Goal: Check status: Check status

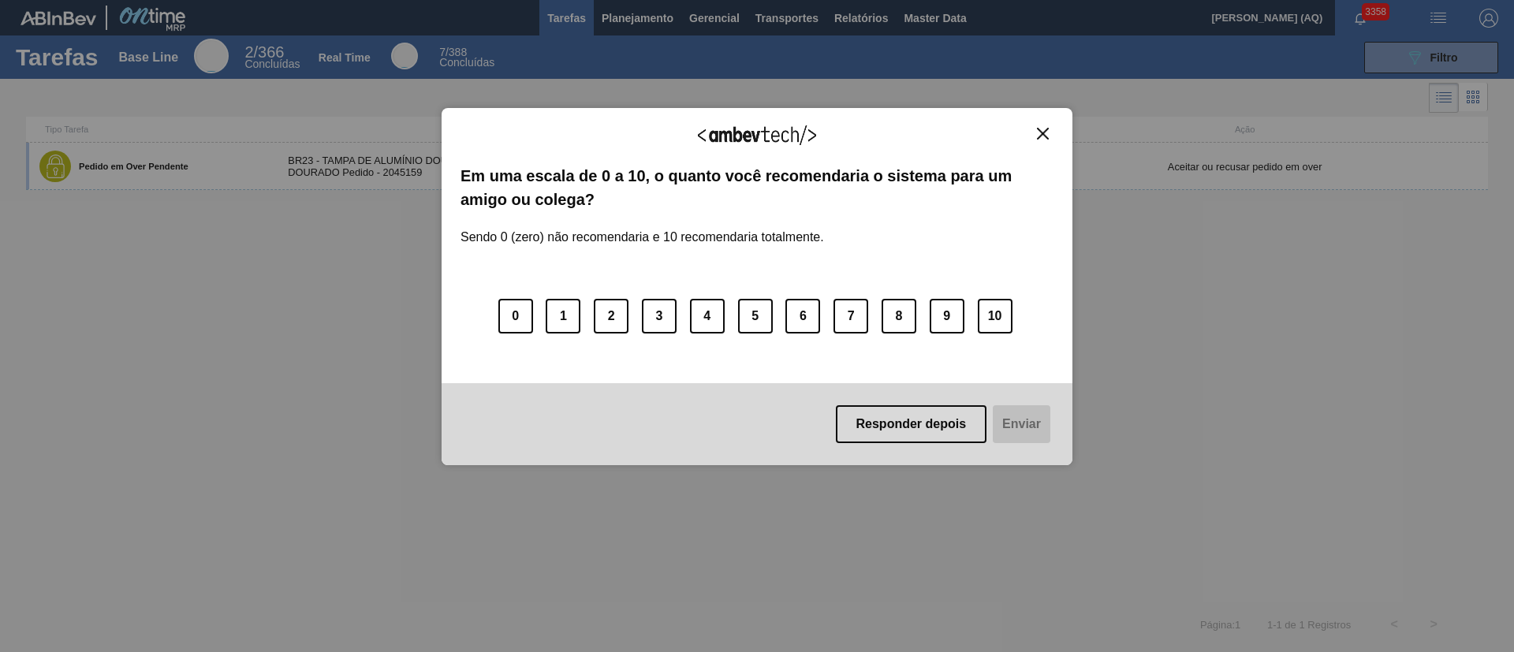
click at [1033, 130] on button "Close" at bounding box center [1042, 133] width 21 height 13
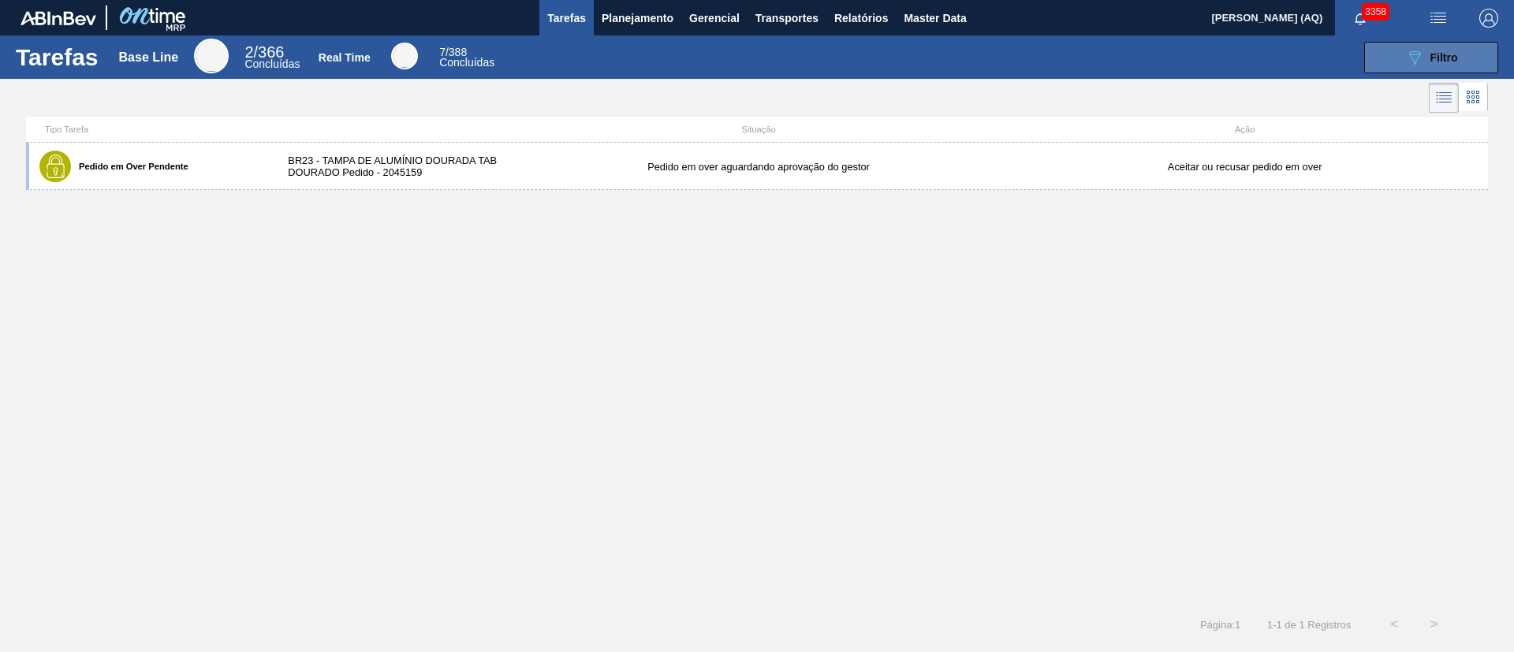
click at [1457, 69] on button "089F7B8B-B2A5-4AFE-B5C0-19BA573D28AC Filtro" at bounding box center [1432, 58] width 134 height 32
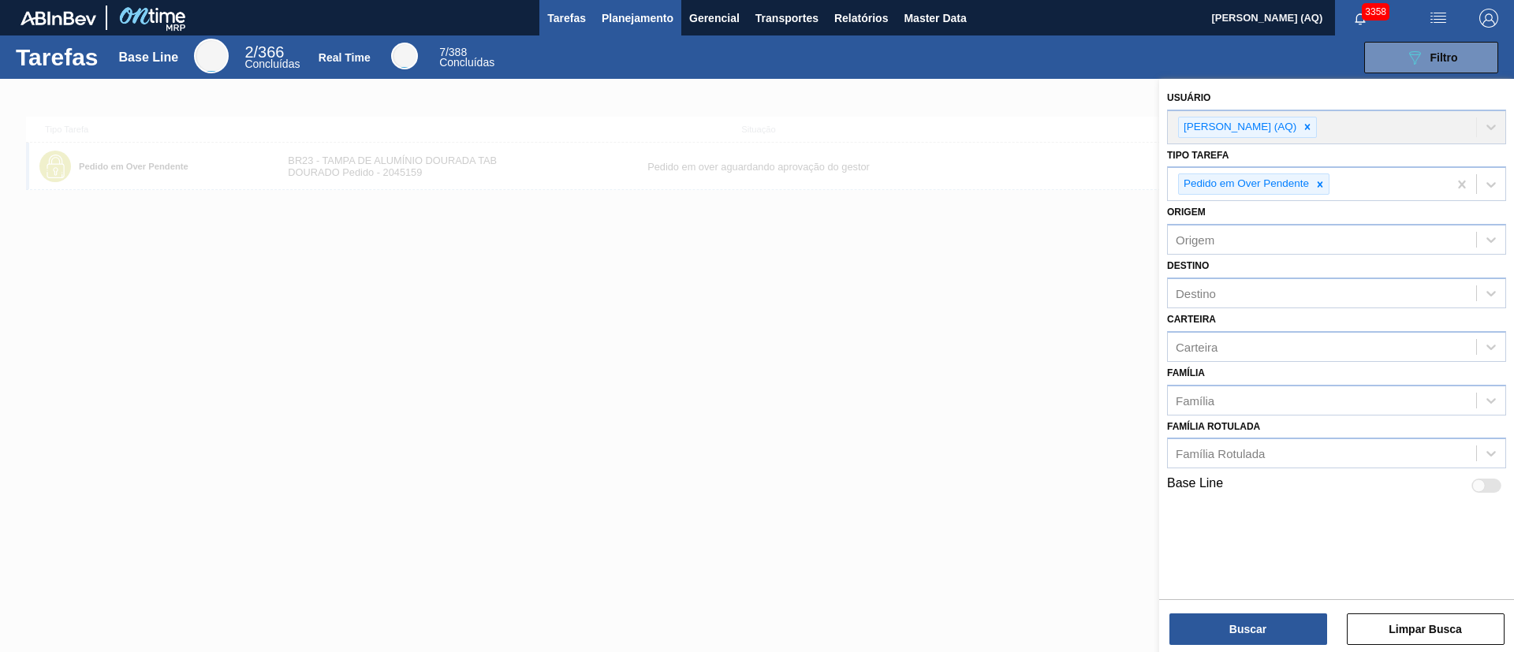
click at [640, 21] on span "Planejamento" at bounding box center [638, 18] width 72 height 19
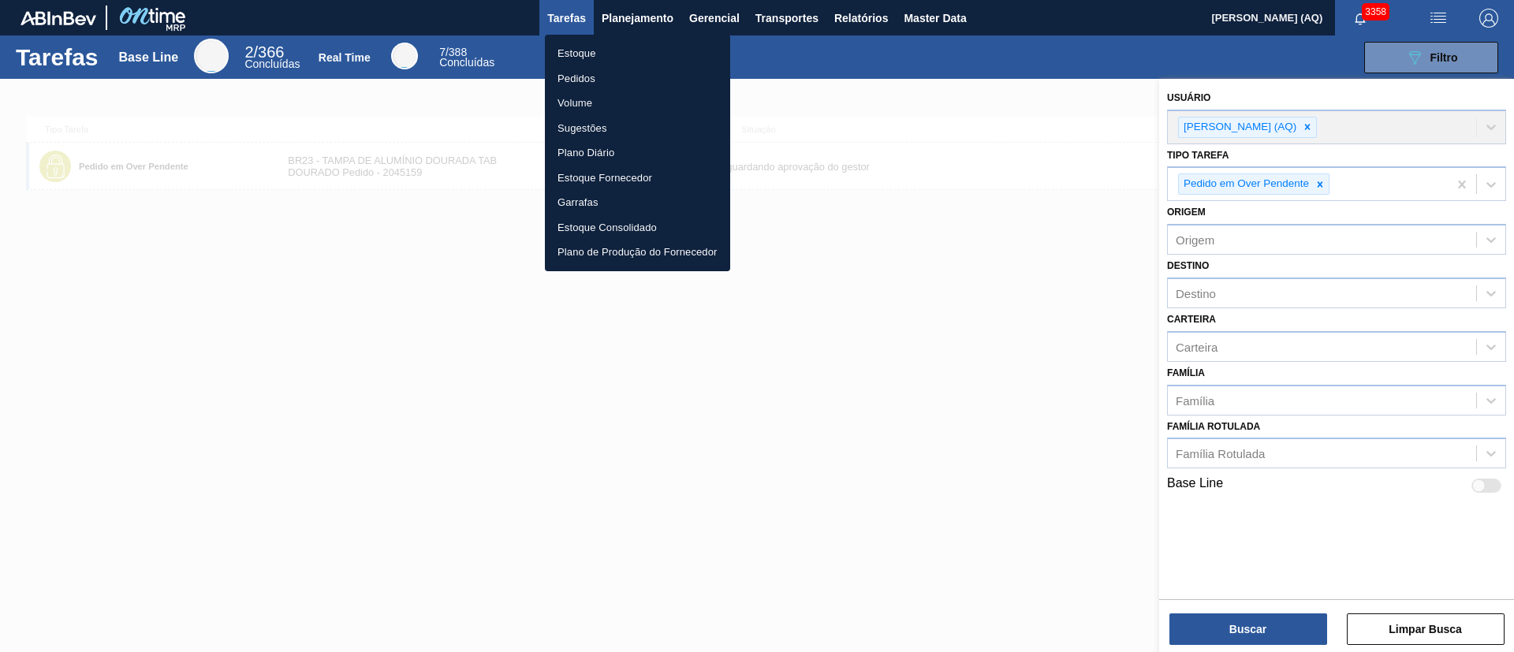
click at [585, 69] on li "Pedidos" at bounding box center [637, 78] width 185 height 25
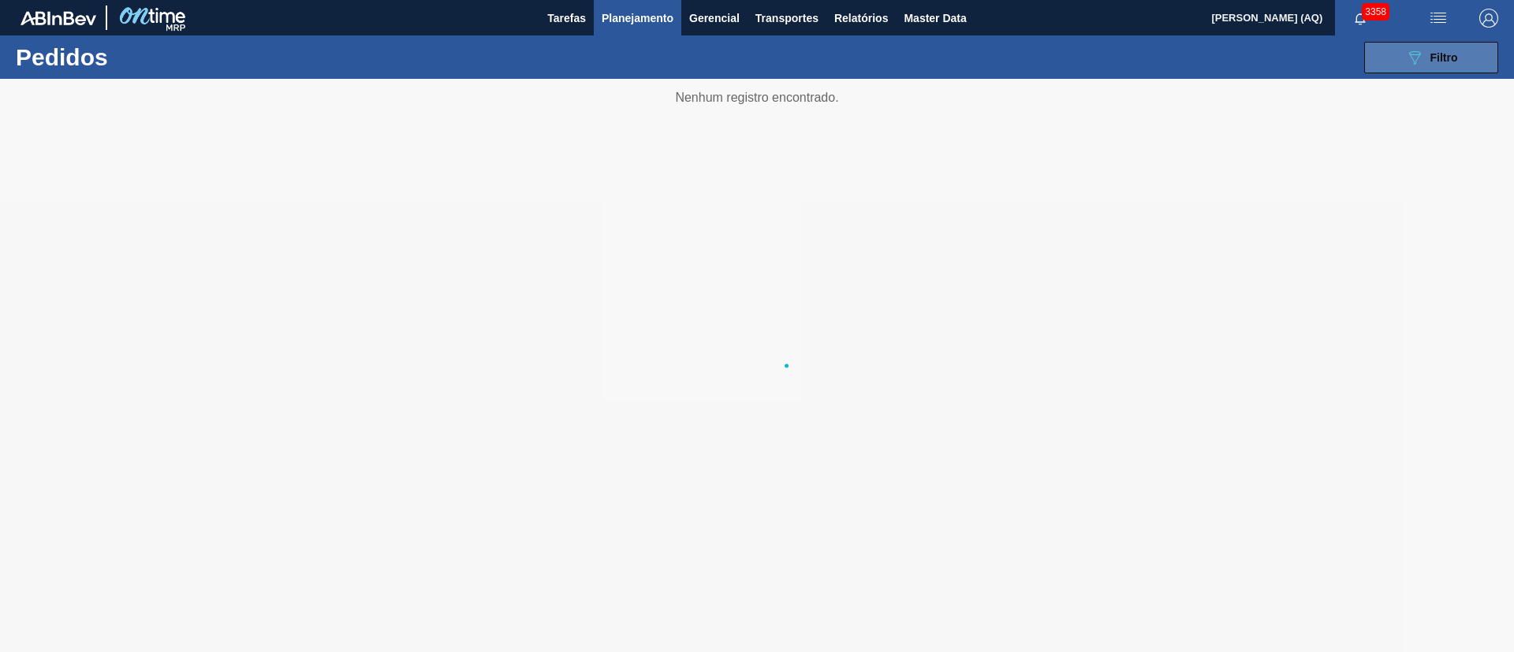
click at [1419, 60] on icon "089F7B8B-B2A5-4AFE-B5C0-19BA573D28AC" at bounding box center [1415, 57] width 19 height 19
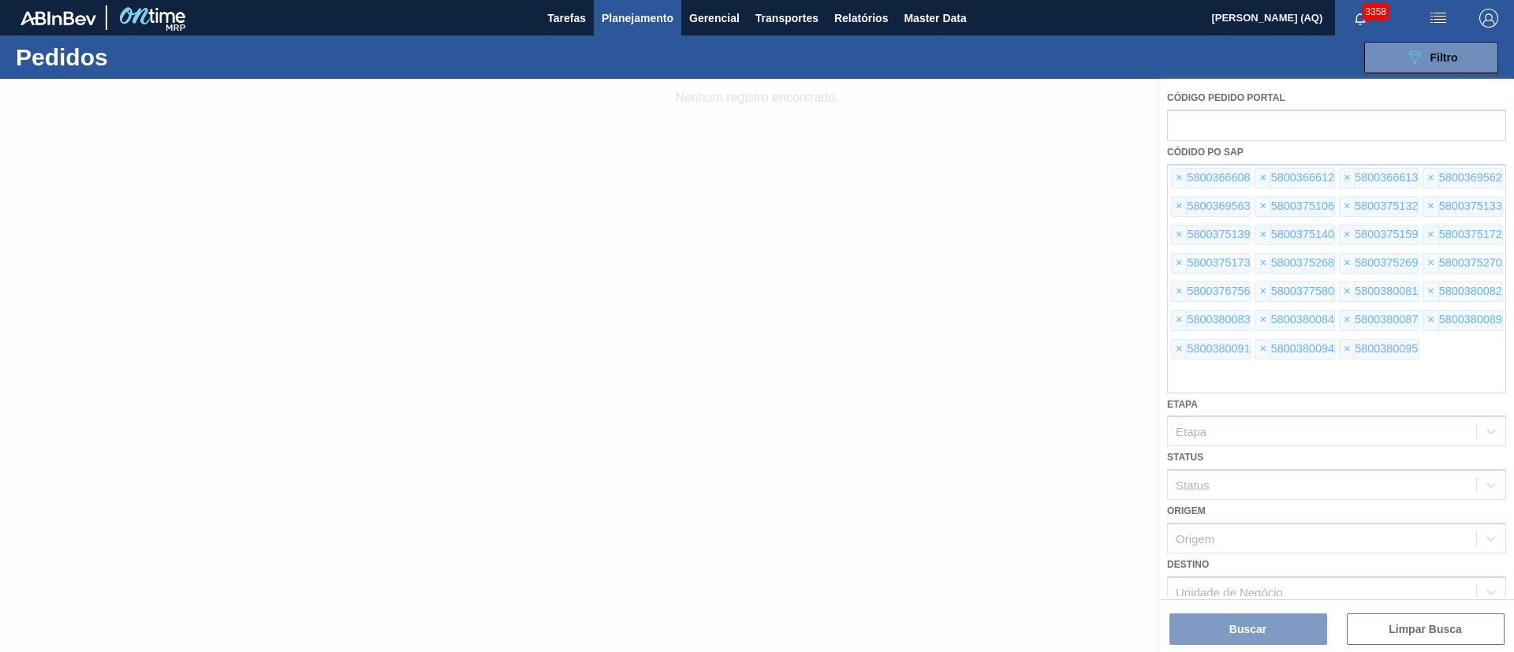
click at [1032, 298] on div at bounding box center [757, 365] width 1514 height 573
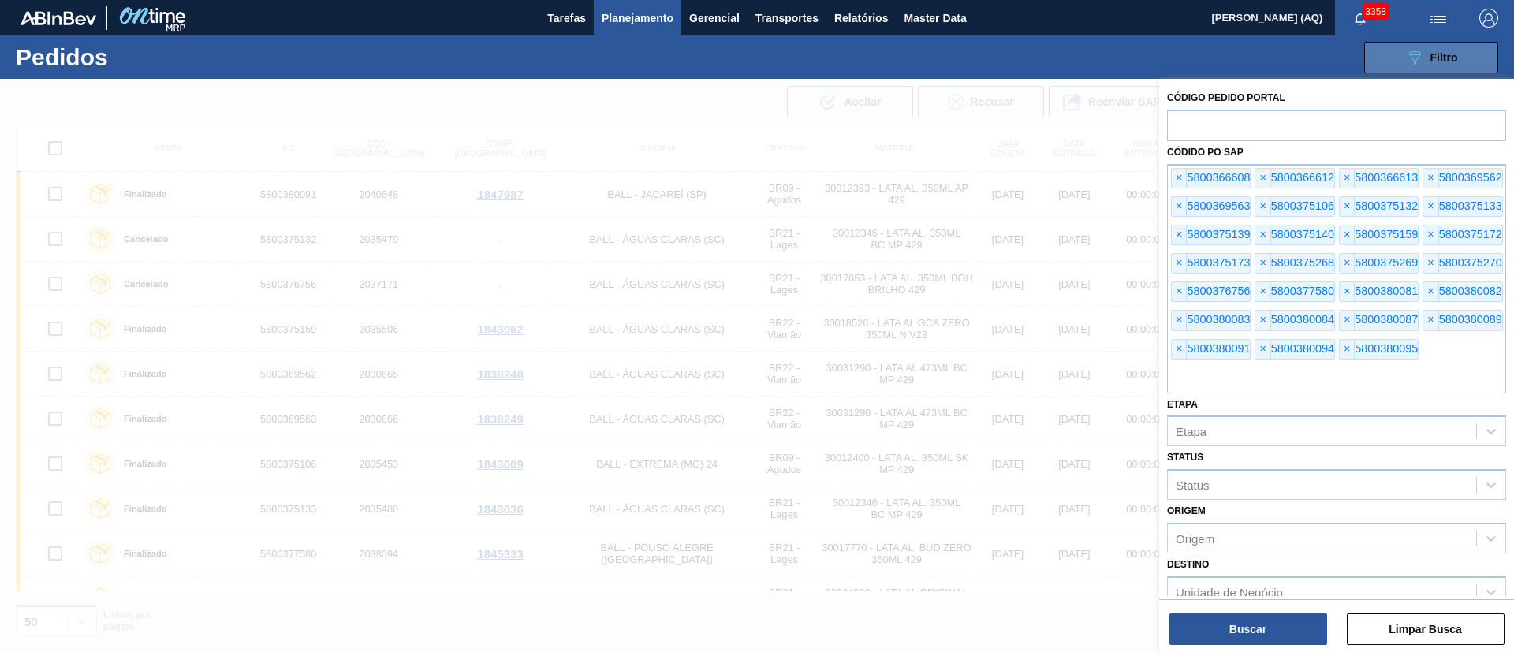
click at [1415, 62] on icon "089F7B8B-B2A5-4AFE-B5C0-19BA573D28AC" at bounding box center [1415, 57] width 19 height 19
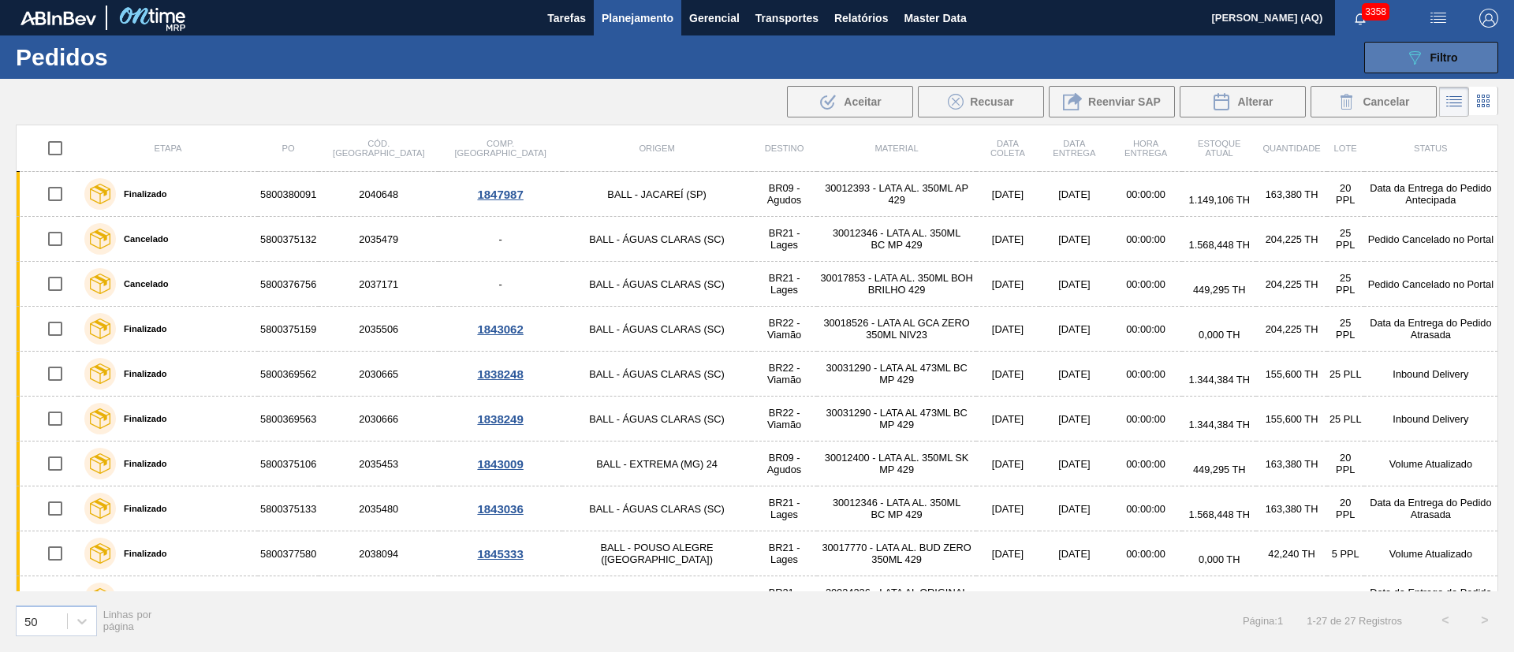
click at [1415, 62] on icon "089F7B8B-B2A5-4AFE-B5C0-19BA573D28AC" at bounding box center [1415, 57] width 19 height 19
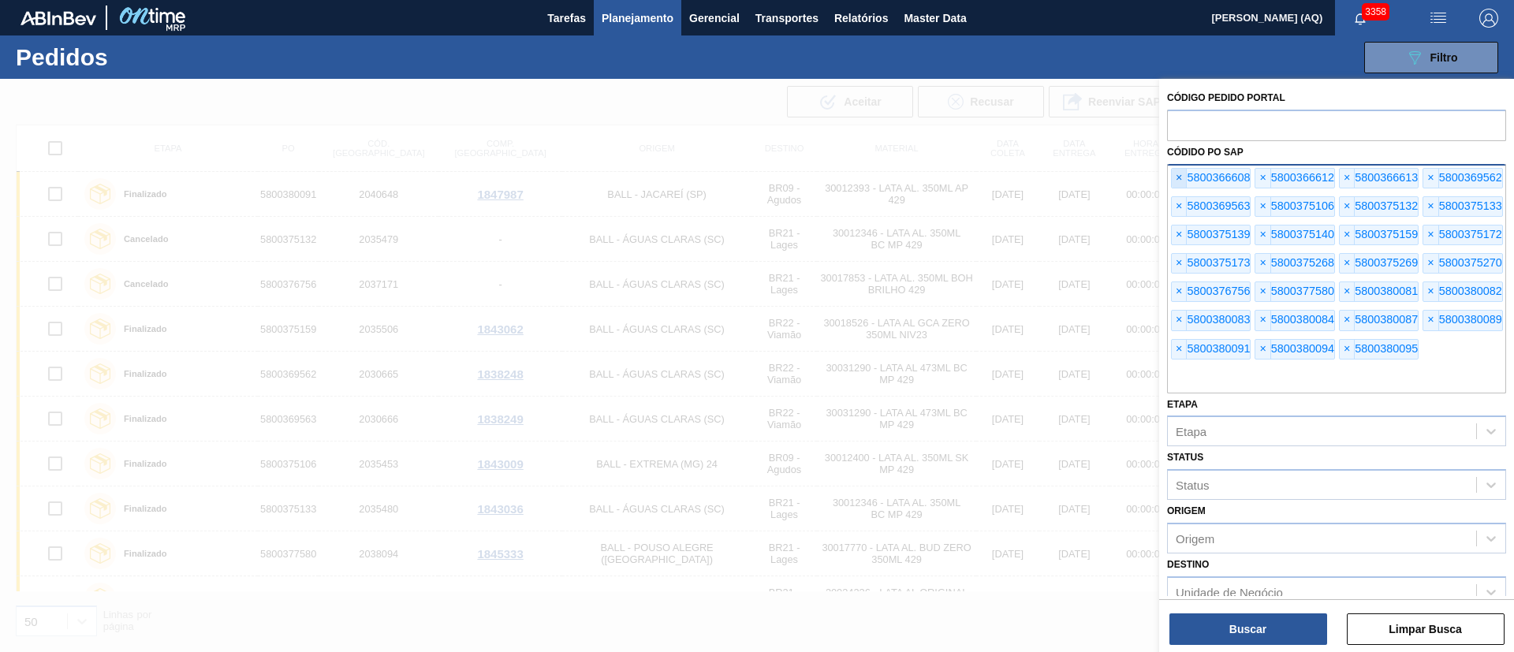
click at [1179, 173] on span "×" at bounding box center [1179, 178] width 15 height 19
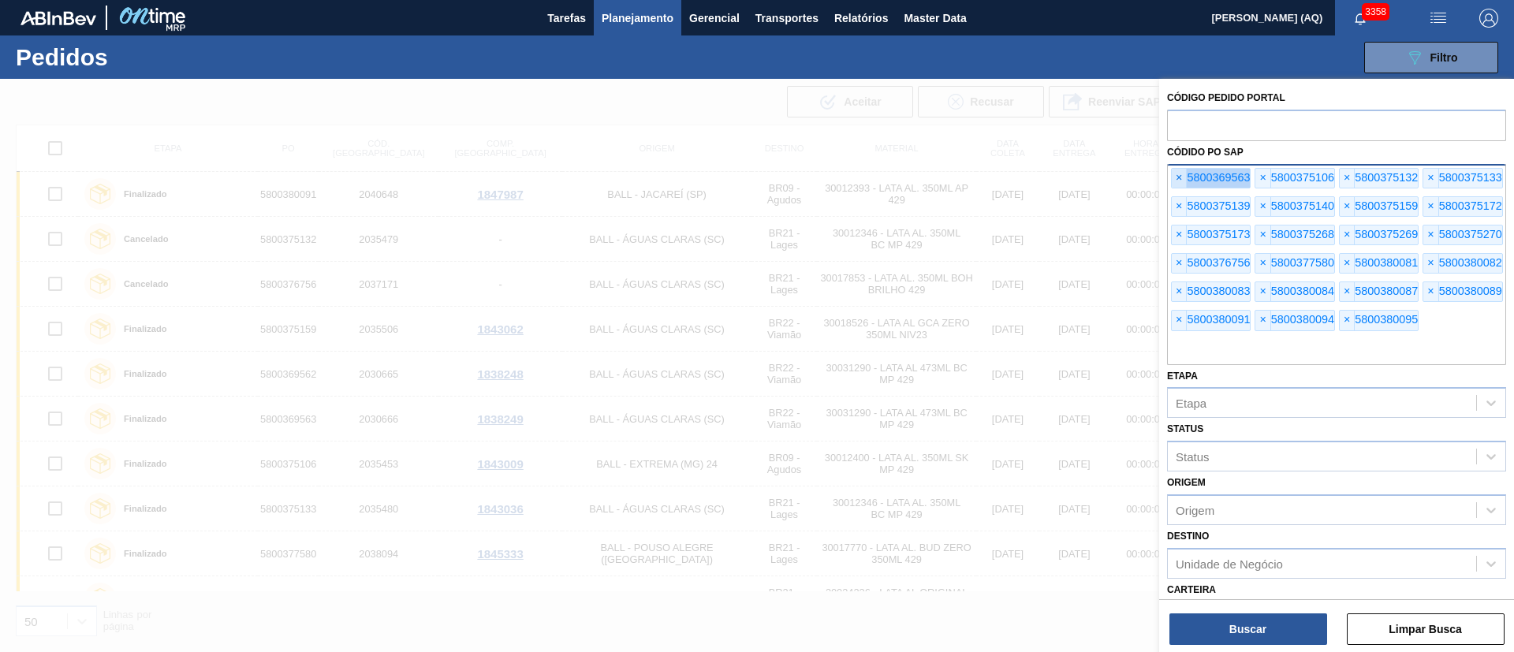
click at [1179, 173] on span "×" at bounding box center [1179, 178] width 15 height 19
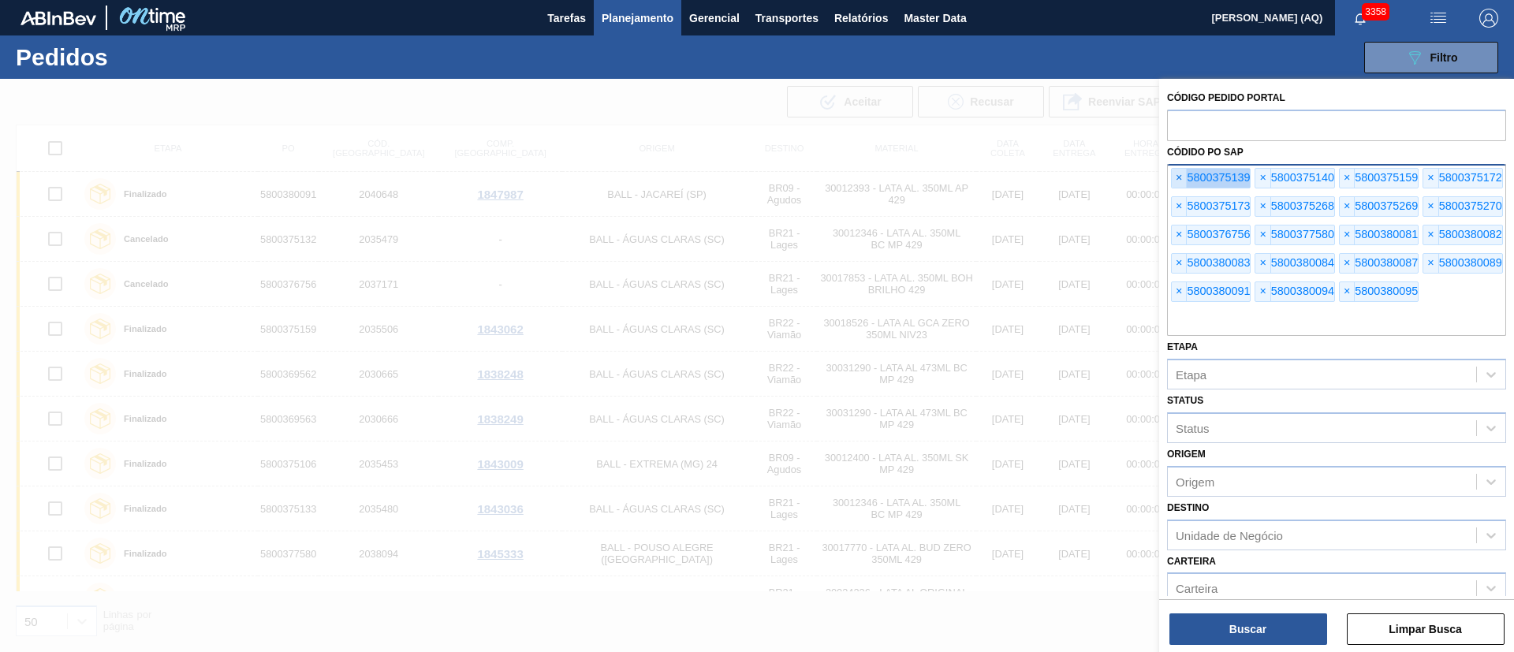
click at [1179, 173] on span "×" at bounding box center [1179, 178] width 15 height 19
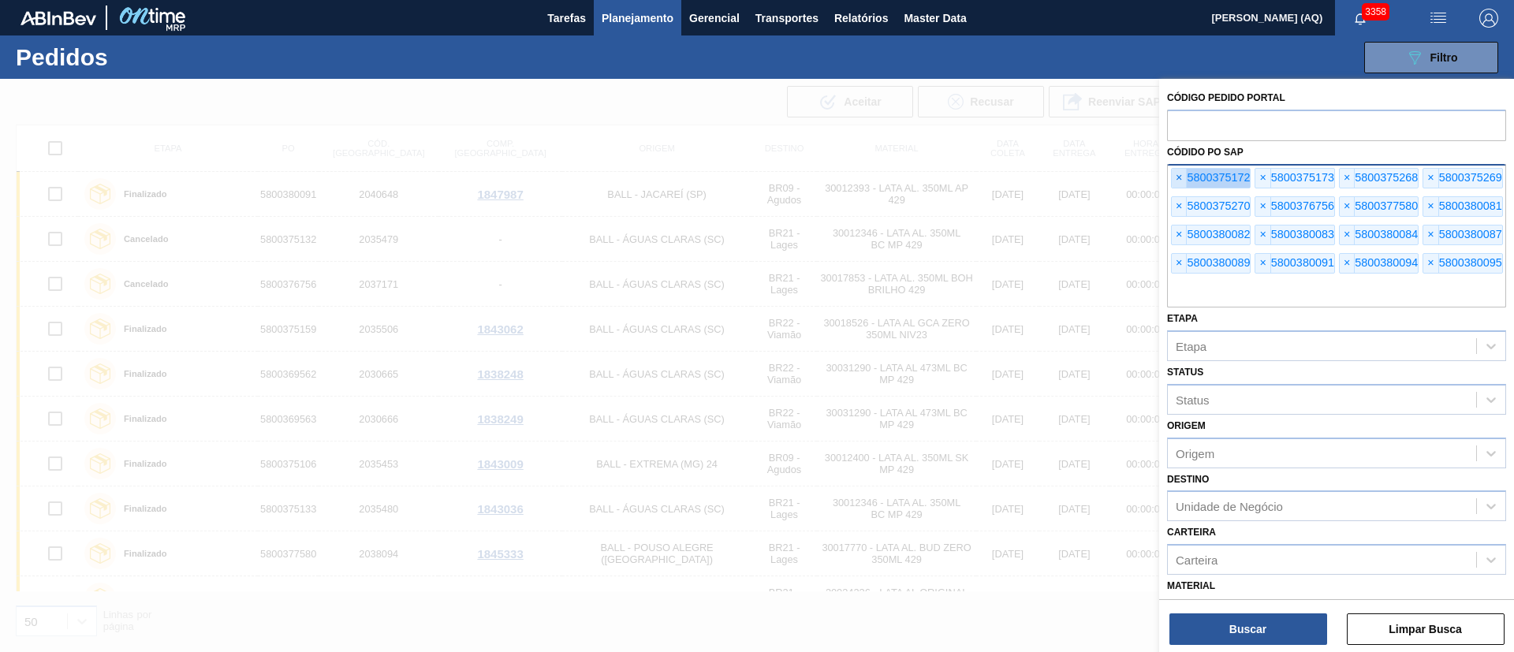
click at [1179, 173] on span "×" at bounding box center [1179, 178] width 15 height 19
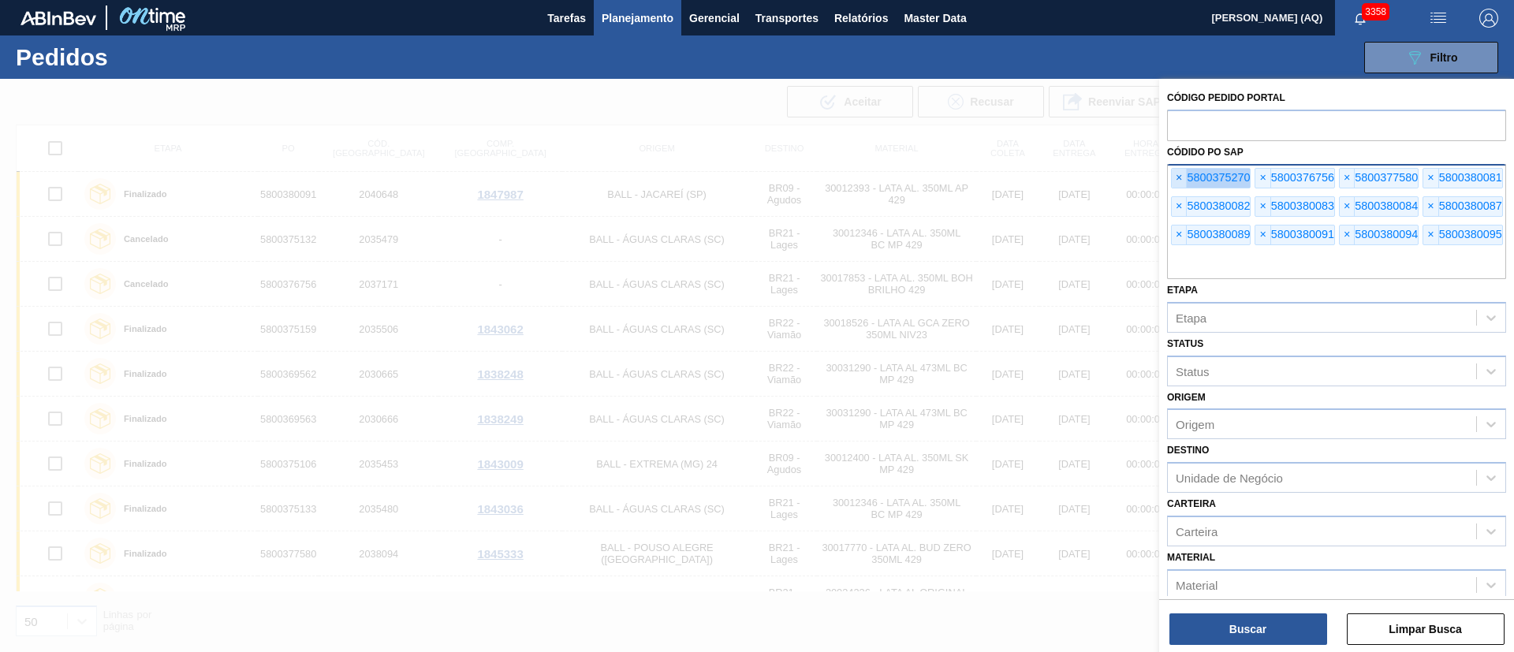
click at [1179, 173] on span "×" at bounding box center [1179, 178] width 15 height 19
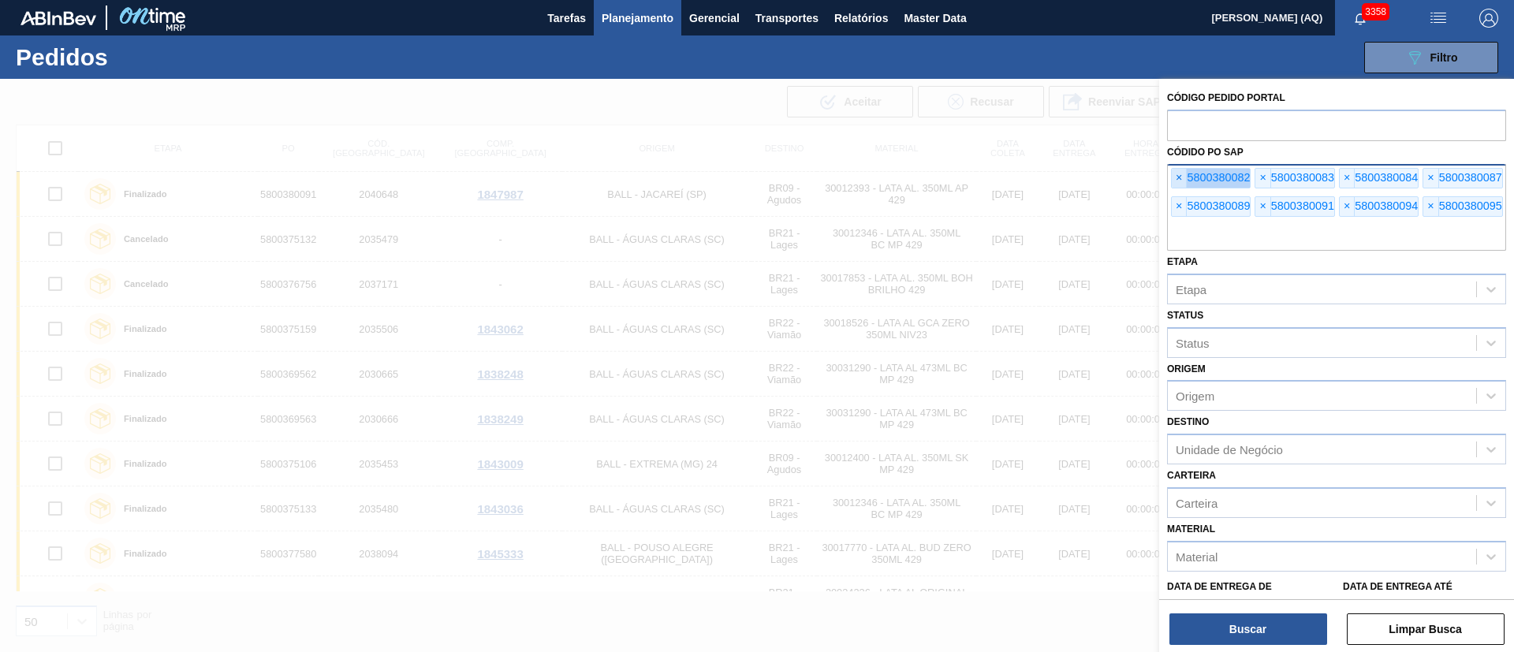
click at [1179, 173] on span "×" at bounding box center [1179, 178] width 15 height 19
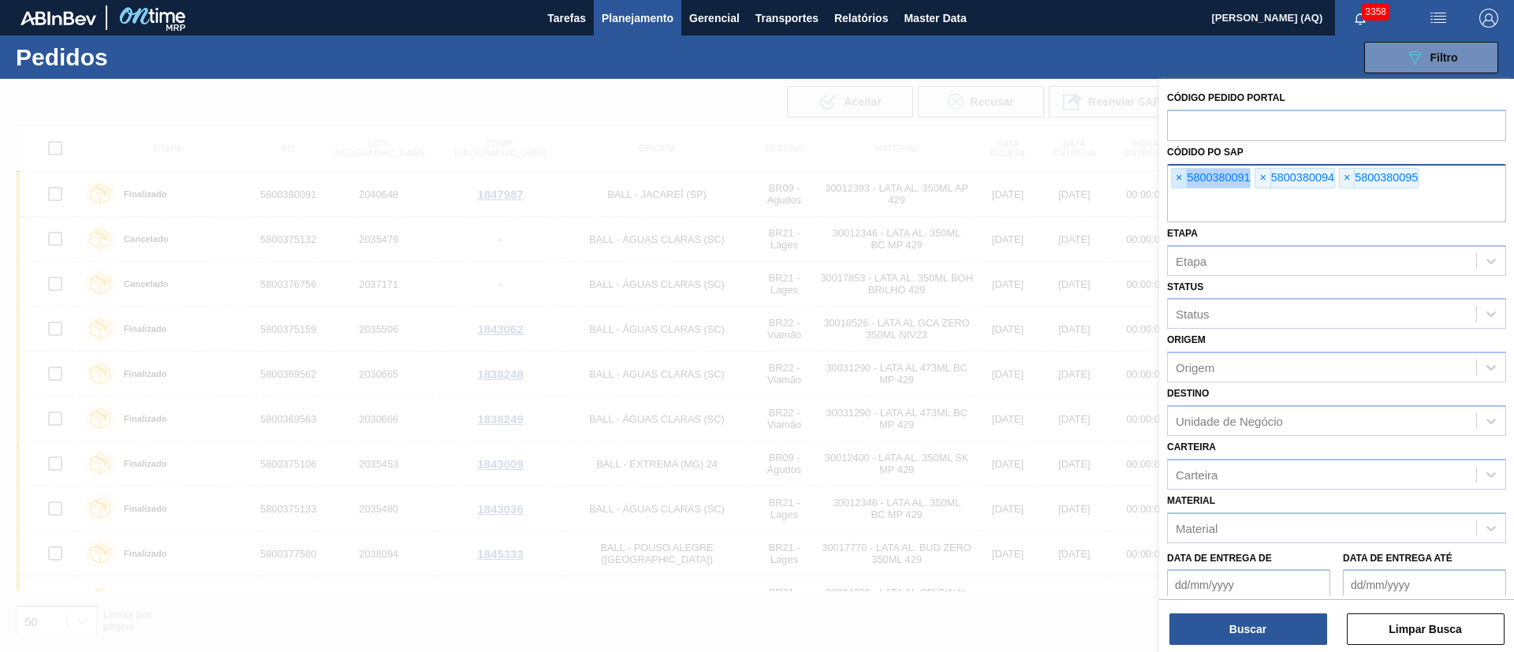
click at [1179, 173] on span "×" at bounding box center [1179, 178] width 15 height 19
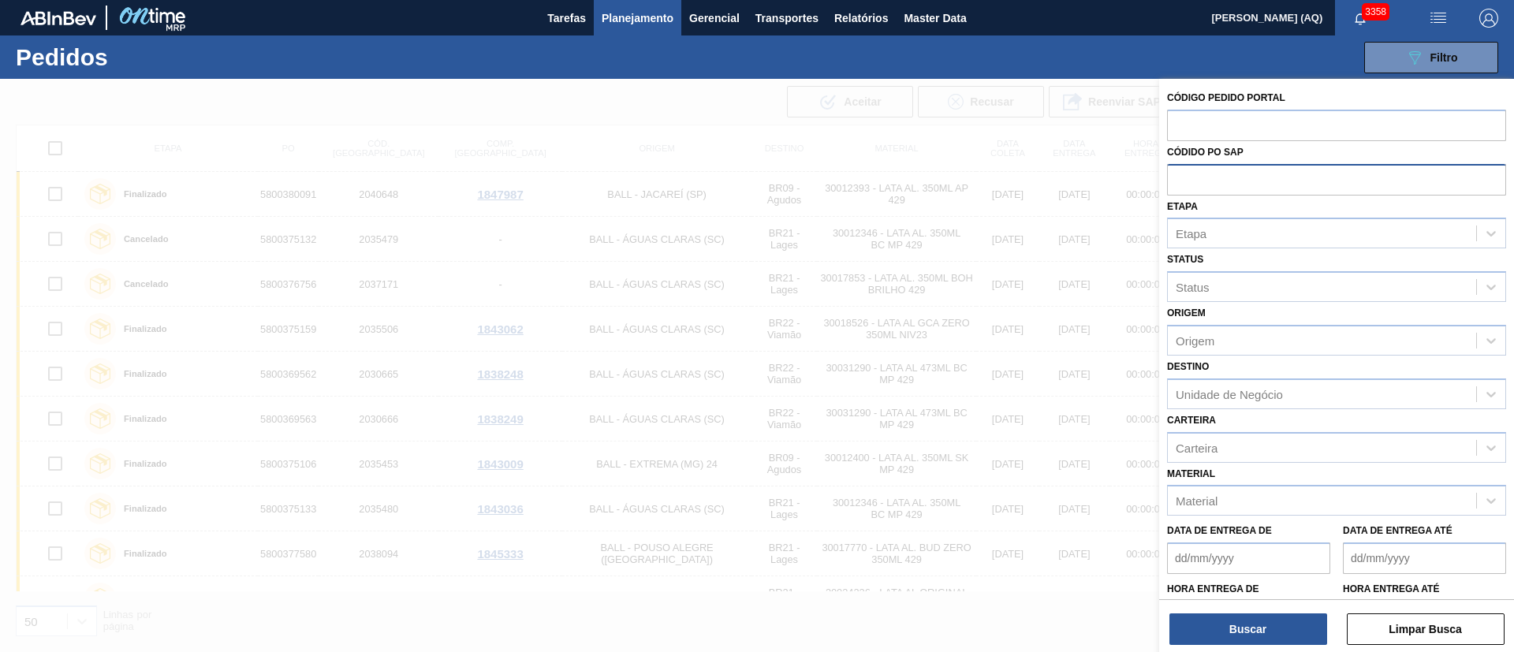
click at [1179, 173] on input "text" at bounding box center [1336, 179] width 339 height 30
type input "5800388351"
click at [1279, 641] on button "Buscar" at bounding box center [1249, 630] width 158 height 32
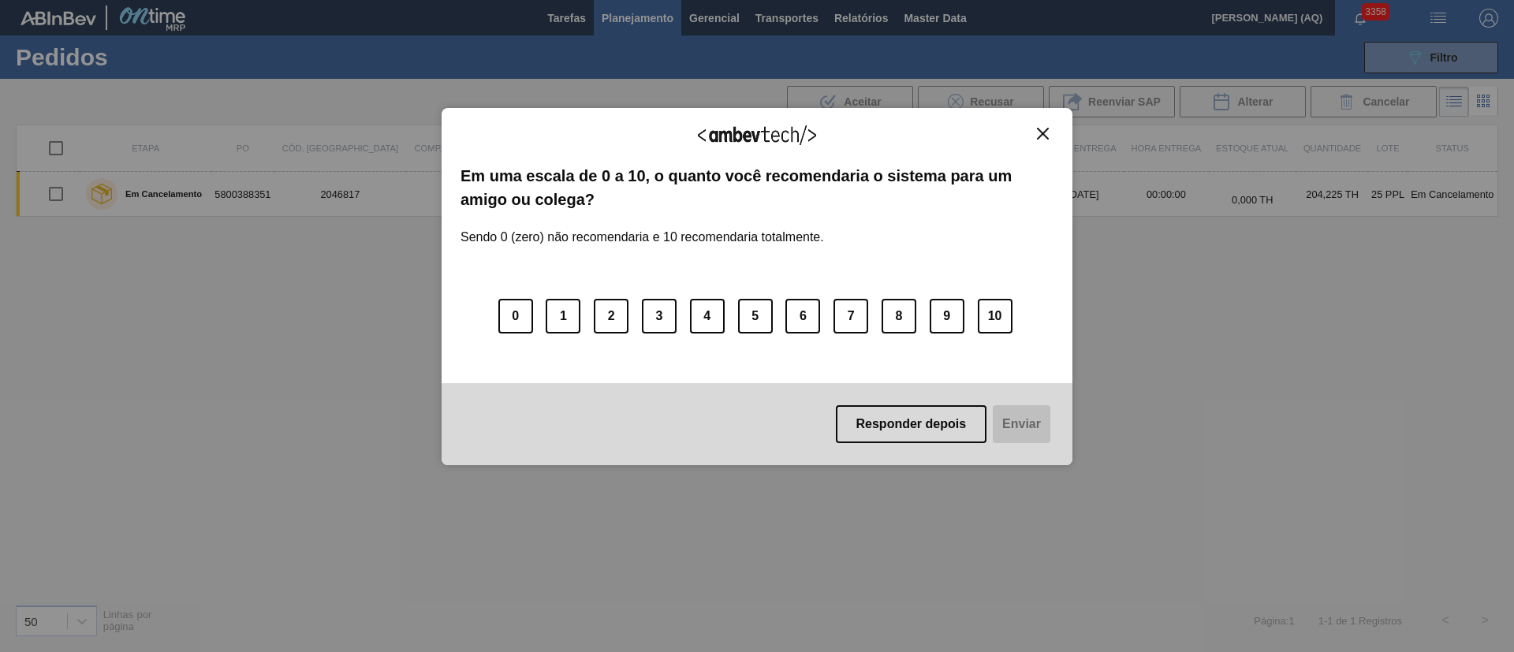
click at [1057, 139] on div "Agradecemos seu feedback! Em uma escala de 0 a 10, o quanto você recomendaria o…" at bounding box center [757, 287] width 631 height 358
click at [1039, 133] on img "Close" at bounding box center [1043, 134] width 12 height 12
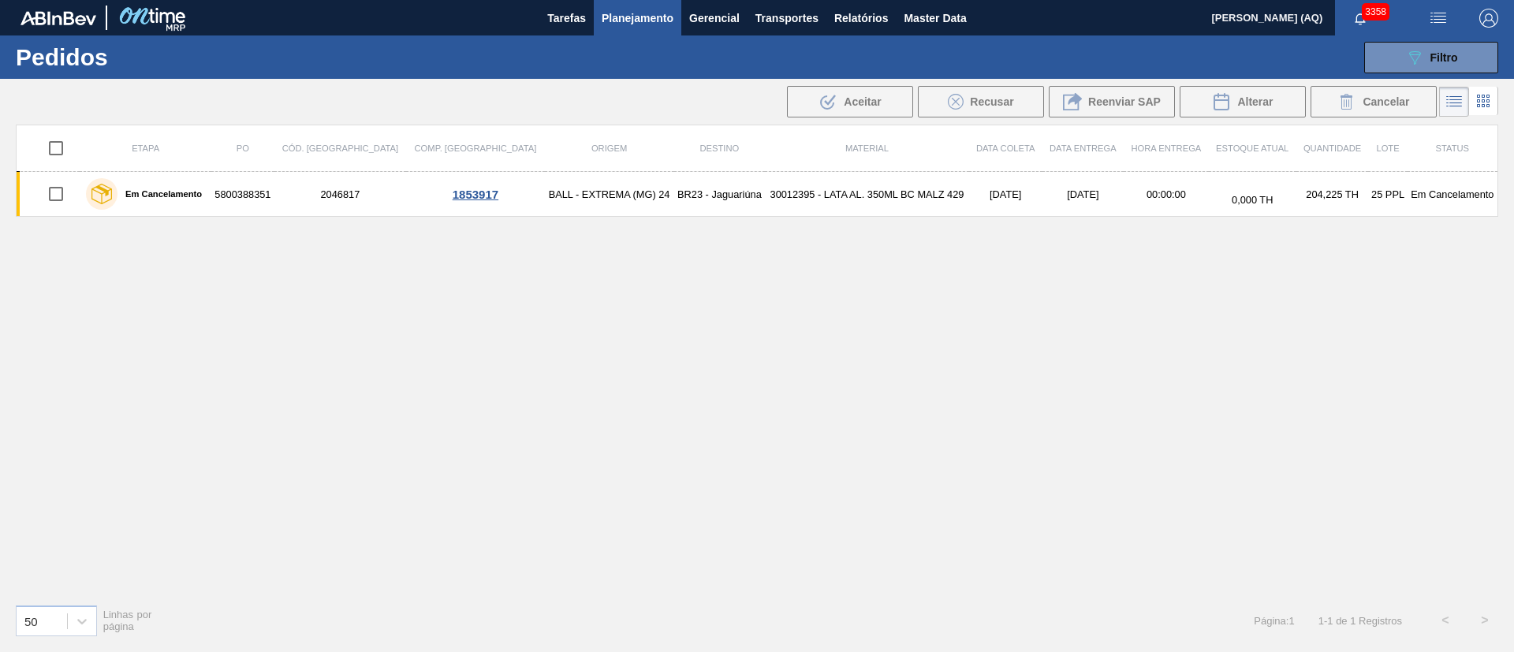
click at [835, 341] on div "Etapa PO Cód. Pedido Comp. Carga Origem Destino Material Data coleta Data Entre…" at bounding box center [757, 358] width 1483 height 467
